Goal: Transaction & Acquisition: Obtain resource

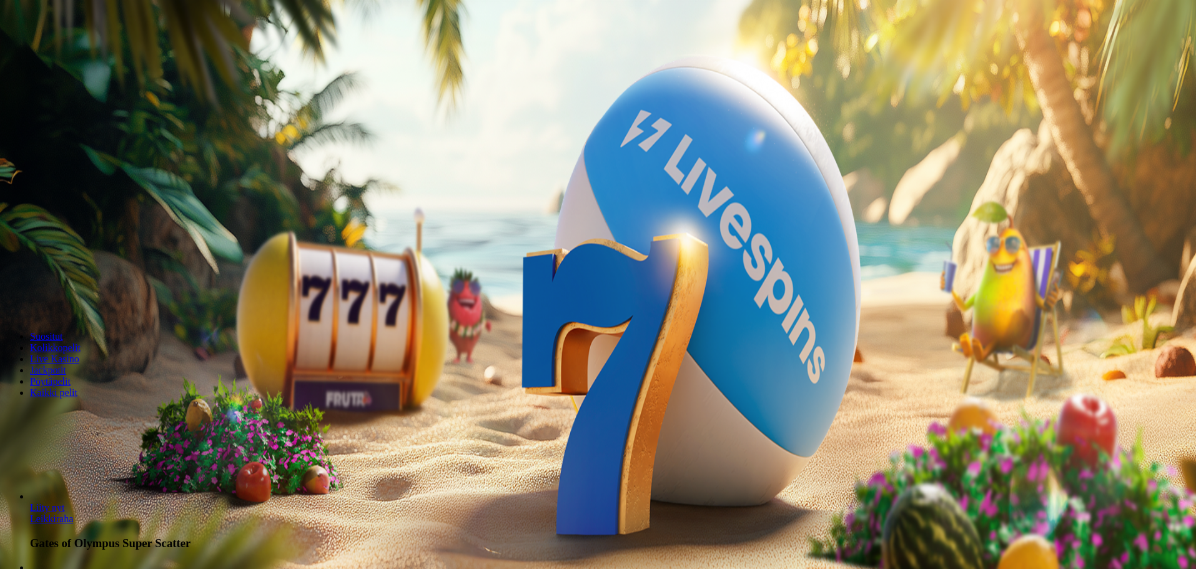
click at [93, 52] on button "Kirjaudu" at bounding box center [86, 45] width 41 height 13
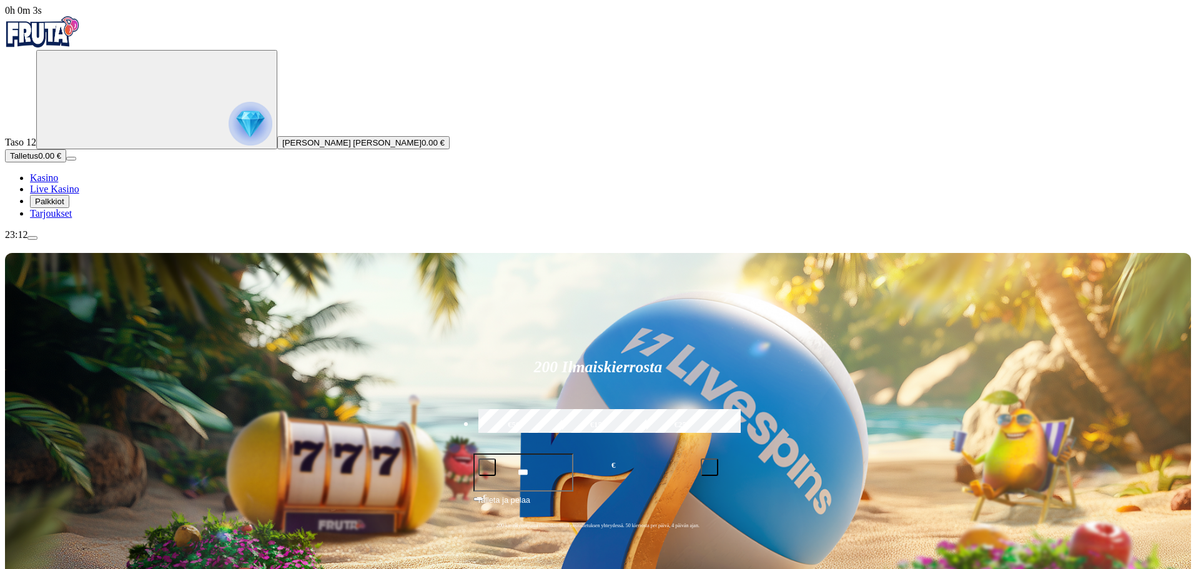
click at [72, 219] on span "Tarjoukset" at bounding box center [51, 213] width 42 height 11
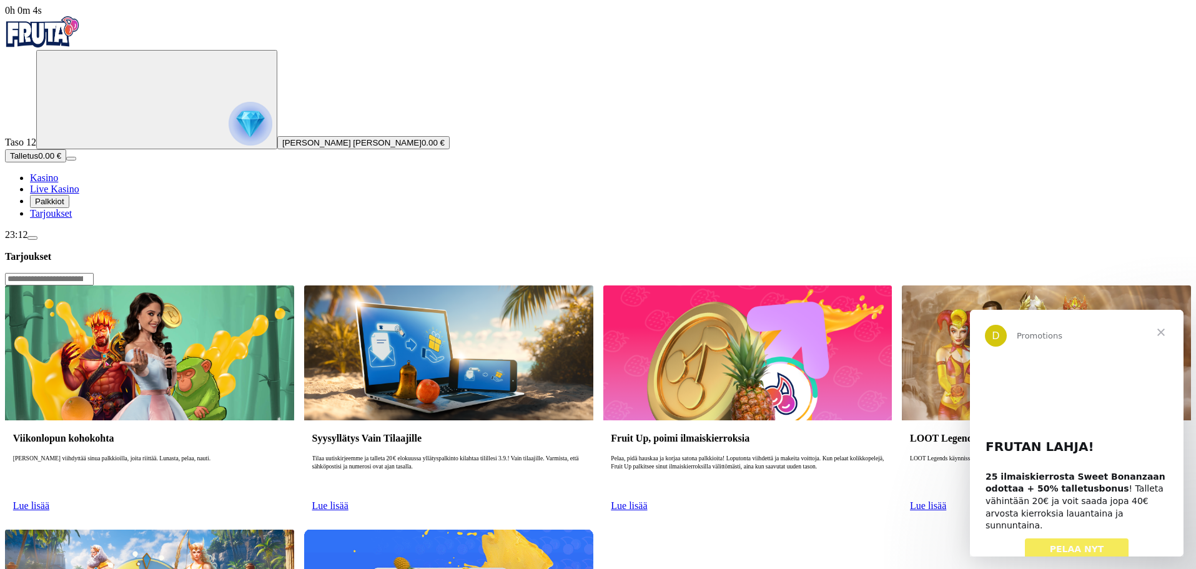
click at [64, 206] on span "Palkkiot" at bounding box center [49, 201] width 29 height 9
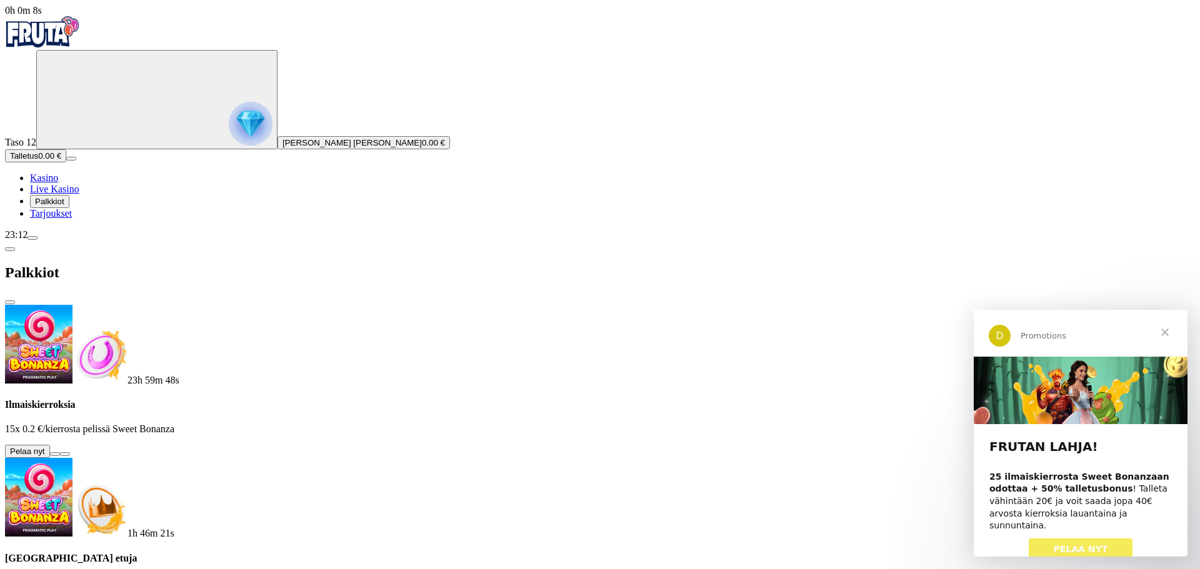
click at [60, 452] on button at bounding box center [55, 454] width 10 height 4
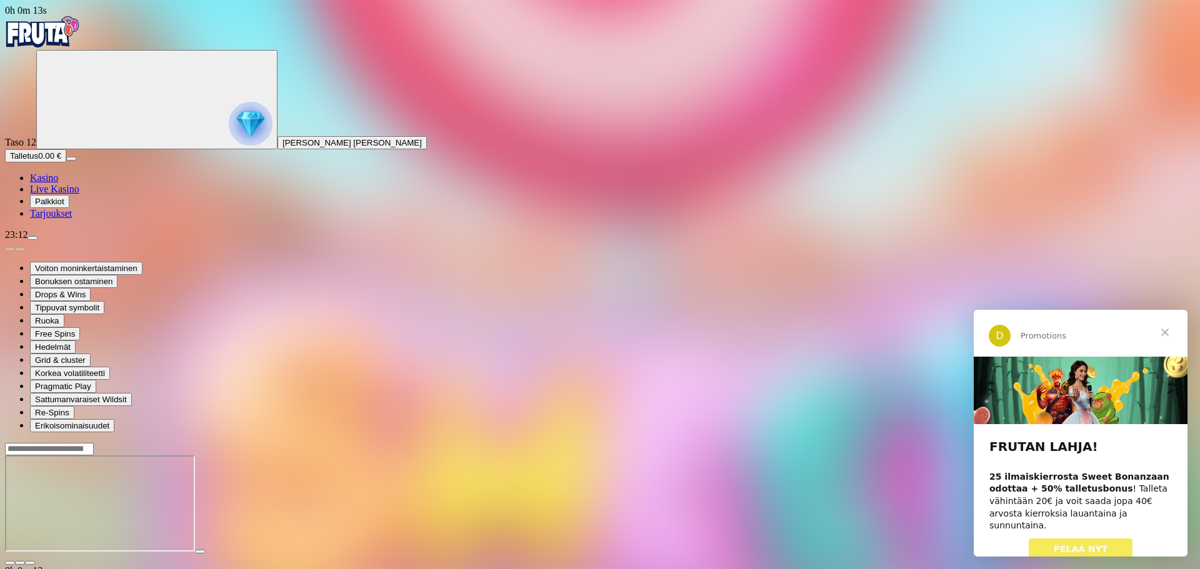
click at [1167, 330] on span "Sulje" at bounding box center [1164, 332] width 45 height 45
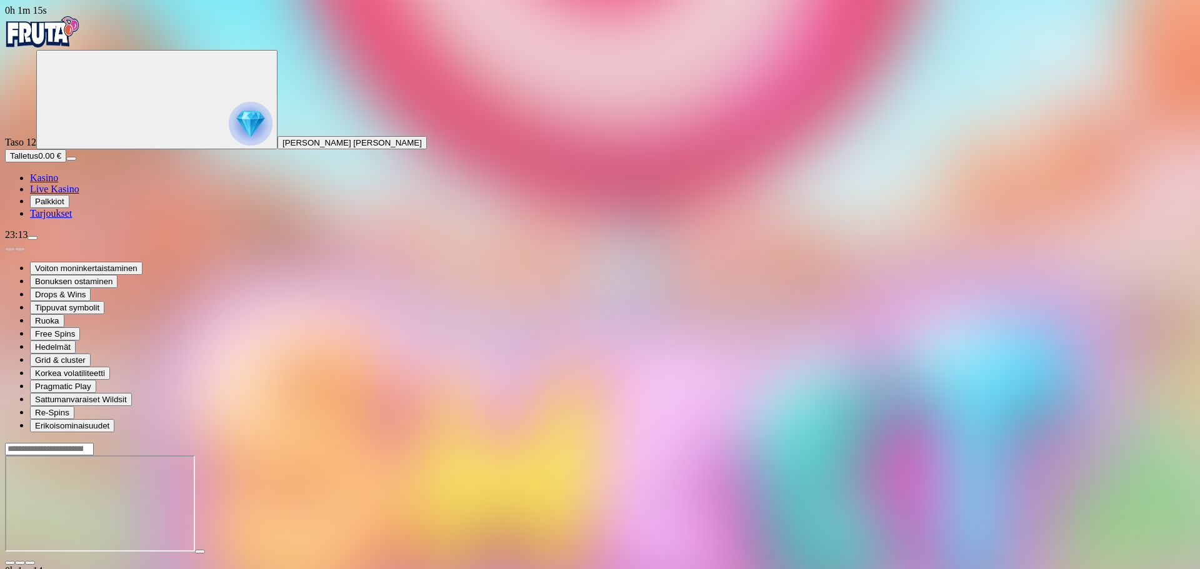
click at [94, 443] on input "Search" at bounding box center [49, 449] width 89 height 12
type input "*******"
click at [99, 451] on span "close icon" at bounding box center [99, 451] width 0 height 0
click at [64, 206] on span "Palkkiot" at bounding box center [49, 201] width 29 height 9
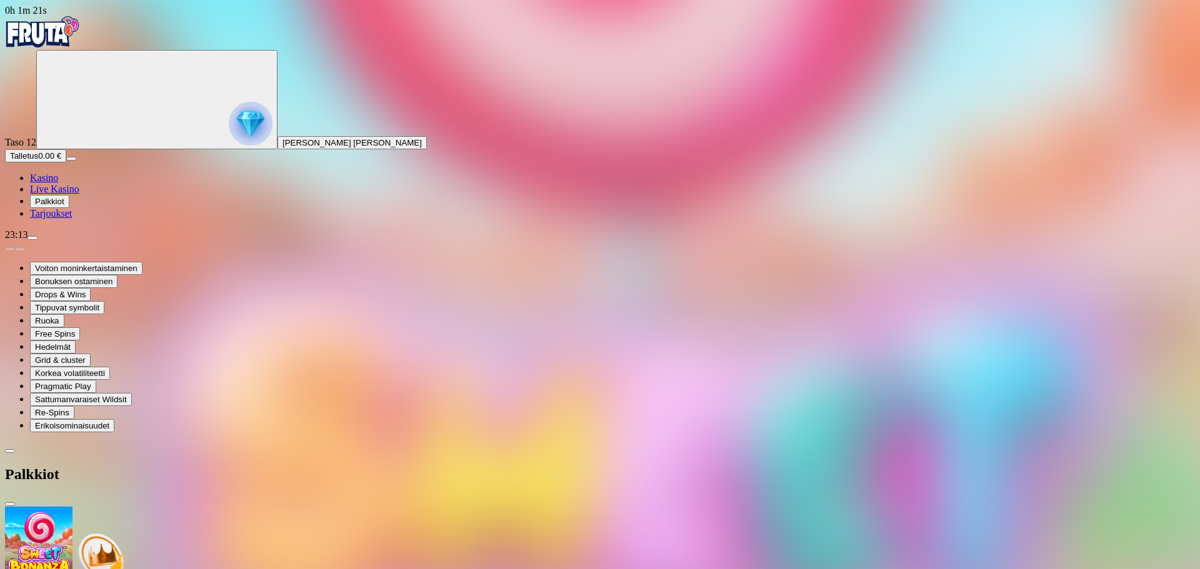
scroll to position [84, 0]
click at [229, 120] on img "Primary" at bounding box center [251, 124] width 44 height 44
click at [32, 238] on span "menu icon" at bounding box center [32, 238] width 0 height 0
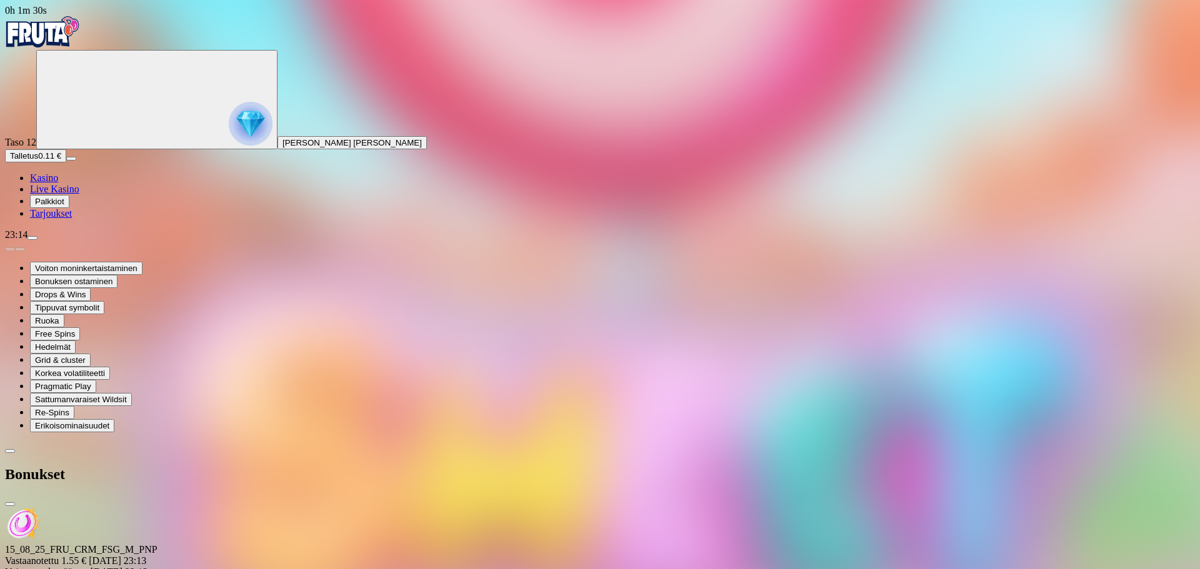
click at [64, 206] on span "Palkkiot" at bounding box center [49, 201] width 29 height 9
drag, startPoint x: 328, startPoint y: 215, endPoint x: 392, endPoint y: 216, distance: 63.7
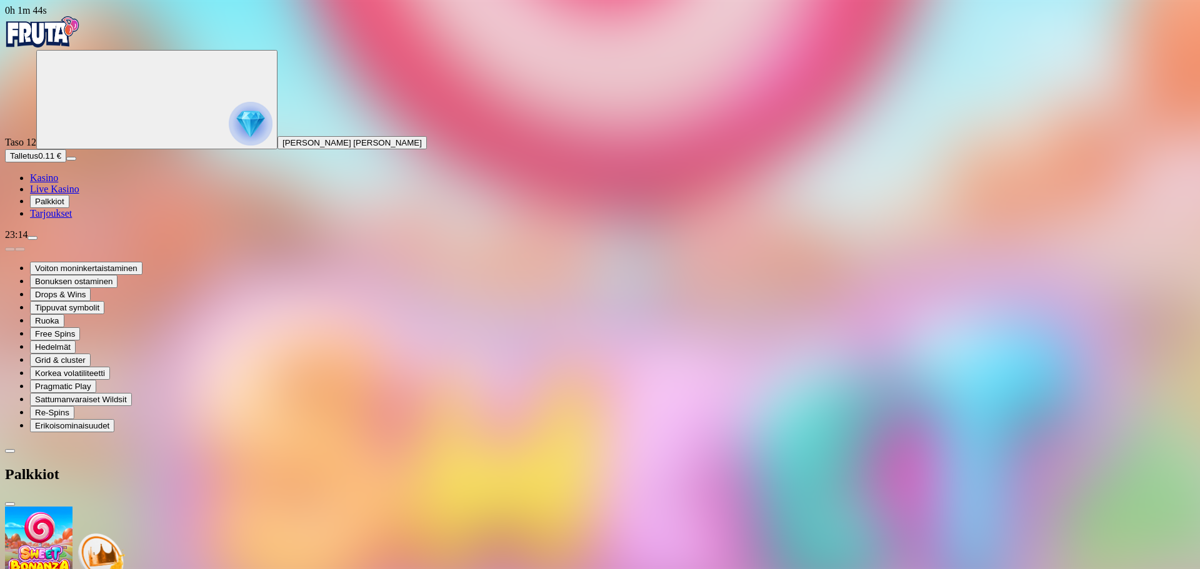
drag, startPoint x: 329, startPoint y: 214, endPoint x: 425, endPoint y: 215, distance: 95.6
drag, startPoint x: 410, startPoint y: 217, endPoint x: 520, endPoint y: 219, distance: 109.4
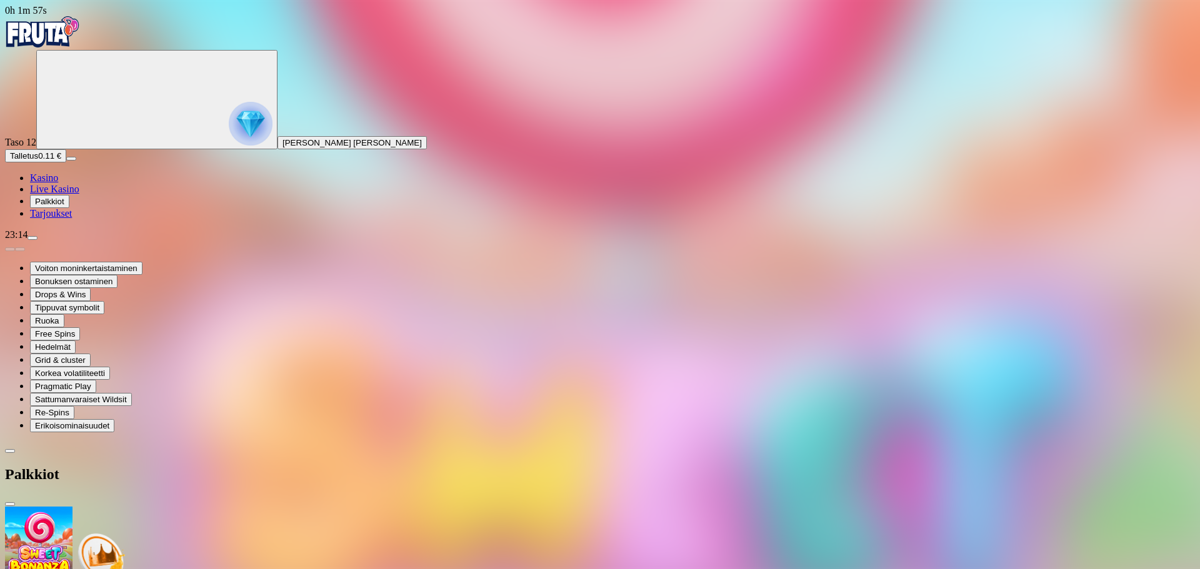
drag, startPoint x: 182, startPoint y: 357, endPoint x: 375, endPoint y: 356, distance: 192.4
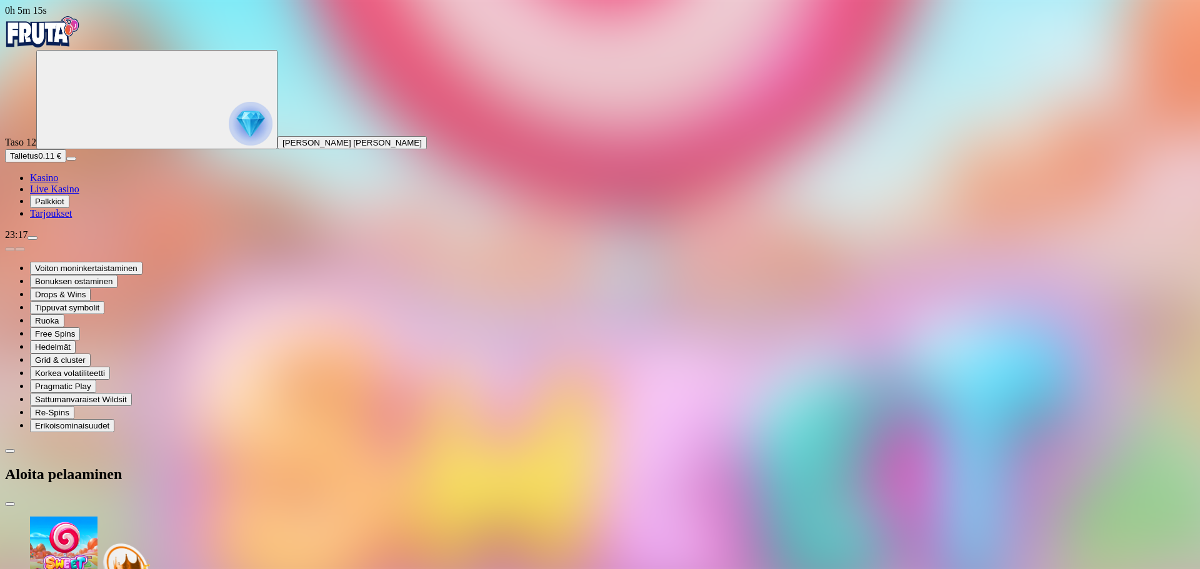
drag, startPoint x: 281, startPoint y: 361, endPoint x: 390, endPoint y: 354, distance: 109.6
drag, startPoint x: 306, startPoint y: 158, endPoint x: 199, endPoint y: 157, distance: 106.8
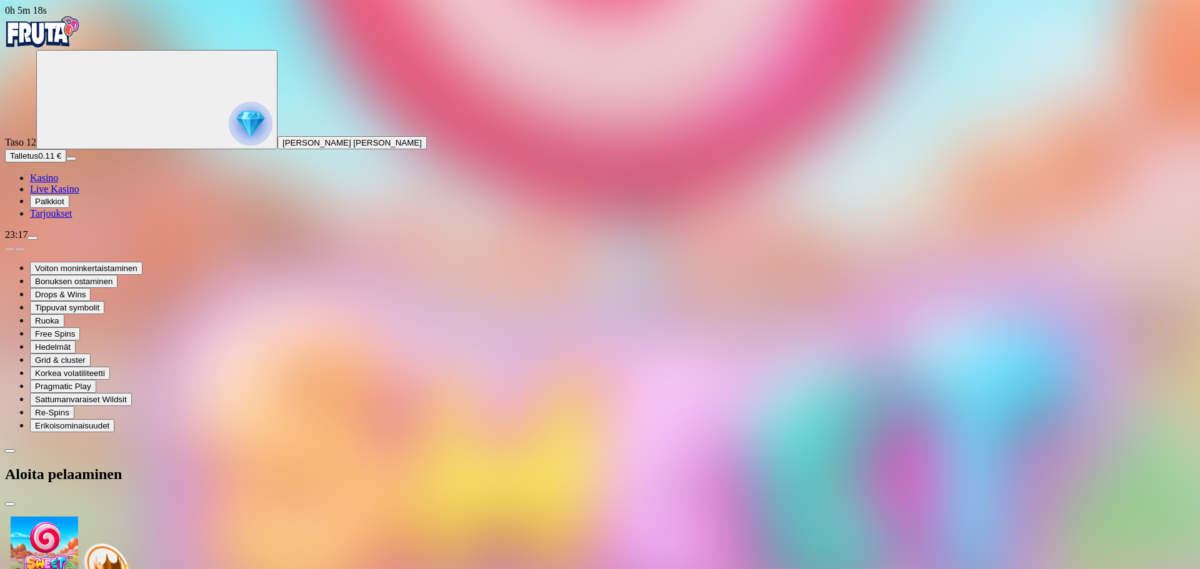
drag, startPoint x: 283, startPoint y: 142, endPoint x: 497, endPoint y: 149, distance: 214.4
